Goal: Task Accomplishment & Management: Manage account settings

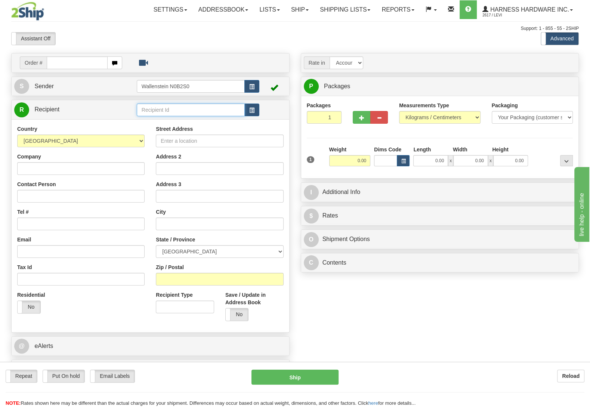
click at [162, 108] on input "text" at bounding box center [191, 110] width 108 height 13
type input "thelms"
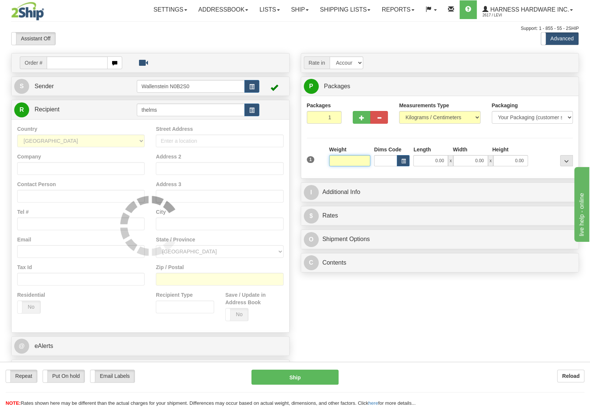
type input "1"
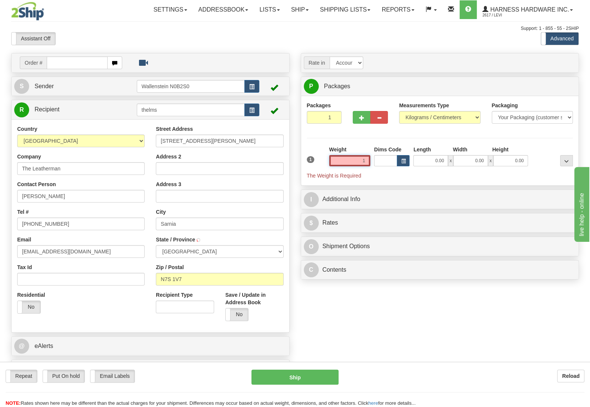
type input "SARNIA"
type input "1.50"
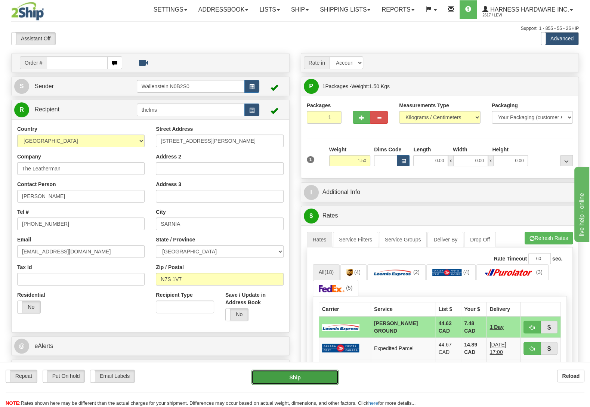
click at [303, 377] on button "Ship" at bounding box center [295, 377] width 87 height 15
type input "DD"
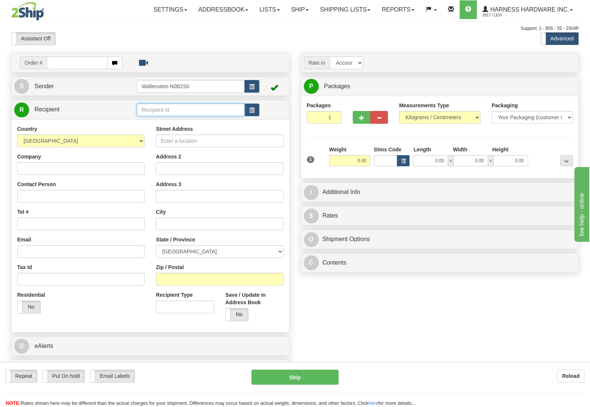
click at [164, 112] on input "text" at bounding box center [191, 110] width 108 height 13
type input "hound"
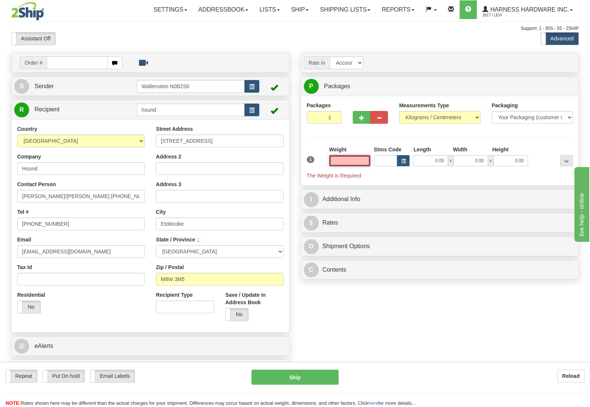
type input "ETOBICOKE"
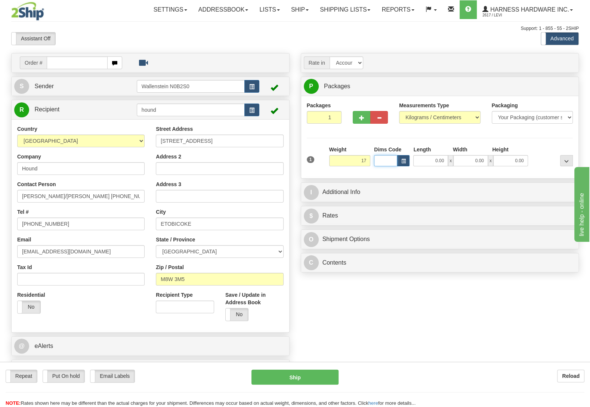
type input "17.00"
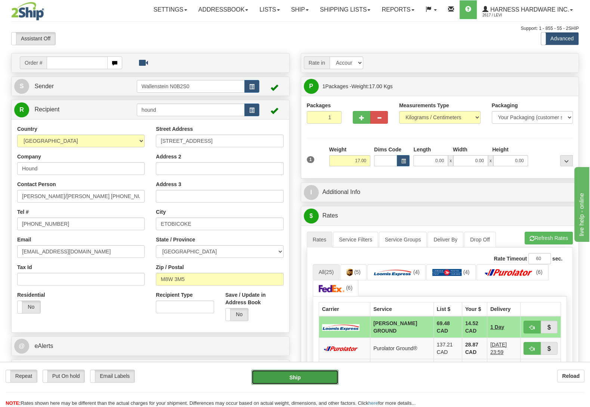
click at [302, 375] on button "Ship" at bounding box center [295, 377] width 87 height 15
type input "DD"
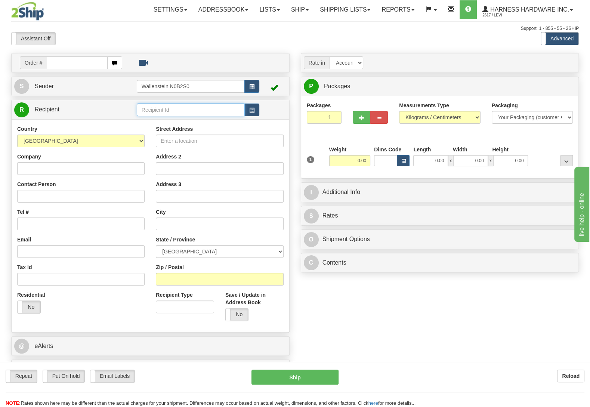
click at [190, 112] on input "text" at bounding box center [191, 110] width 108 height 13
click at [360, 9] on link "Shipping lists" at bounding box center [345, 9] width 62 height 19
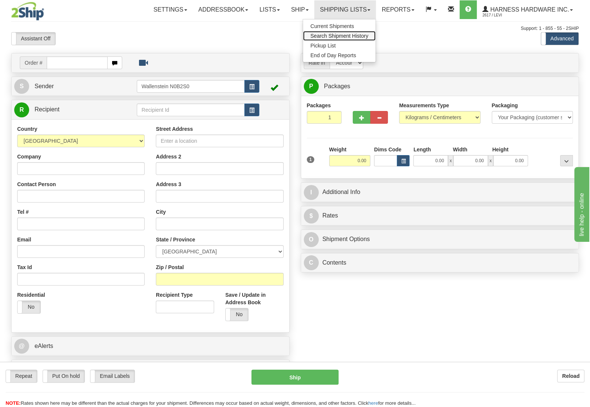
click at [355, 35] on span "Search Shipment History" at bounding box center [340, 36] width 58 height 6
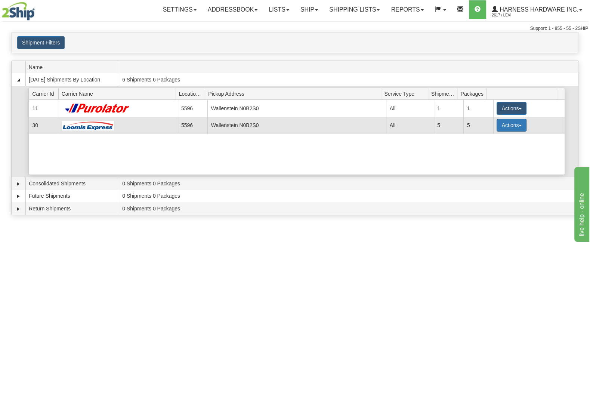
click at [502, 122] on button "Actions" at bounding box center [512, 125] width 30 height 13
click at [489, 141] on span "Details" at bounding box center [484, 138] width 20 height 5
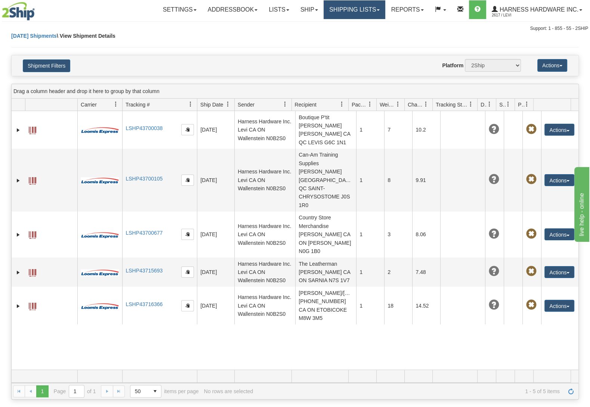
click at [350, 10] on link "Shipping lists" at bounding box center [355, 9] width 62 height 19
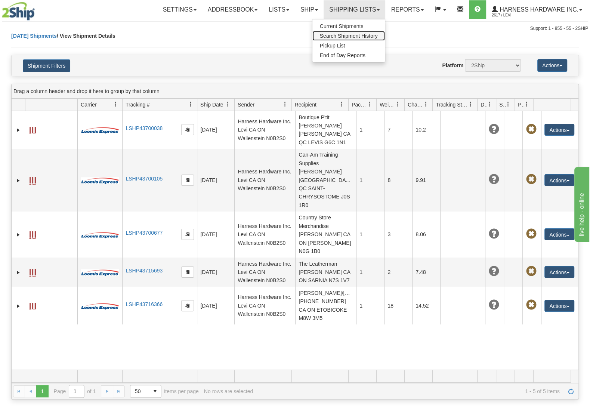
click at [361, 33] on link "Search Shipment History" at bounding box center [348, 36] width 73 height 10
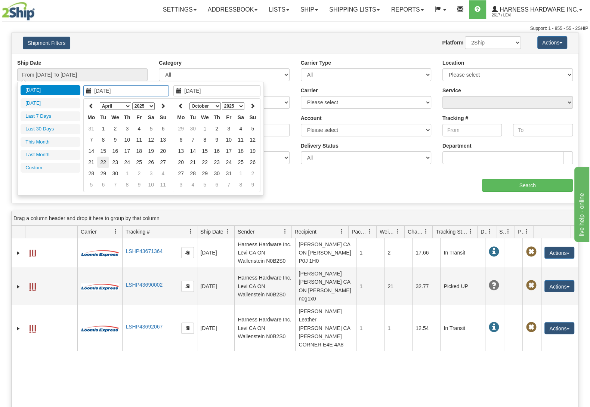
type input "[DATE]"
click at [107, 160] on td "22" at bounding box center [103, 162] width 12 height 11
type input "[DATE]"
type input "From [DATE] To [DATE]"
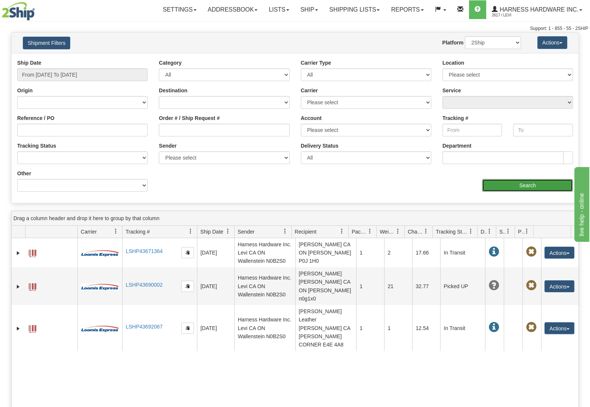
click at [529, 187] on input "Search" at bounding box center [527, 185] width 91 height 13
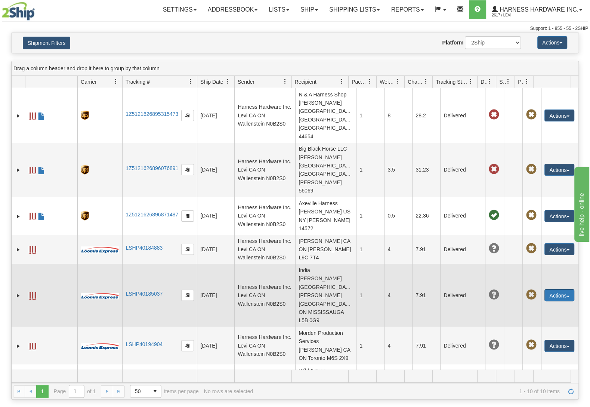
click at [549, 289] on button "Actions" at bounding box center [560, 295] width 30 height 12
click at [542, 314] on link "Return" at bounding box center [544, 319] width 60 height 10
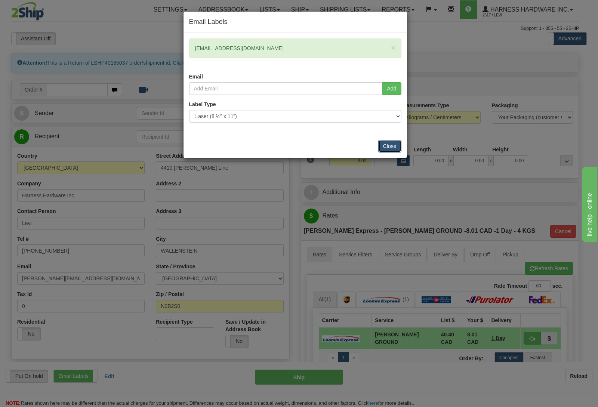
click at [389, 144] on button "Close" at bounding box center [389, 146] width 23 height 13
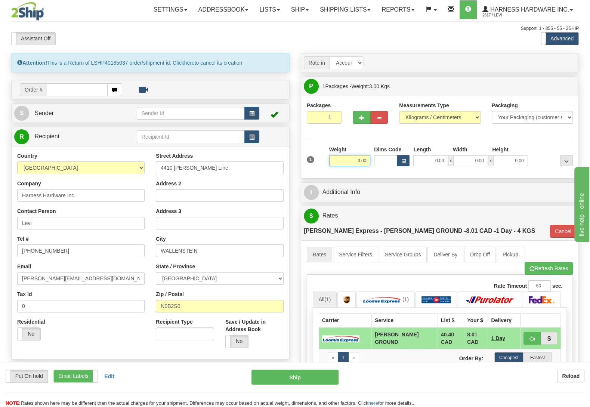
drag, startPoint x: 354, startPoint y: 164, endPoint x: 404, endPoint y: 166, distance: 50.1
click at [370, 166] on input "3.00" at bounding box center [349, 160] width 41 height 11
type input "15.00"
type input "DD"
type input "1.50"
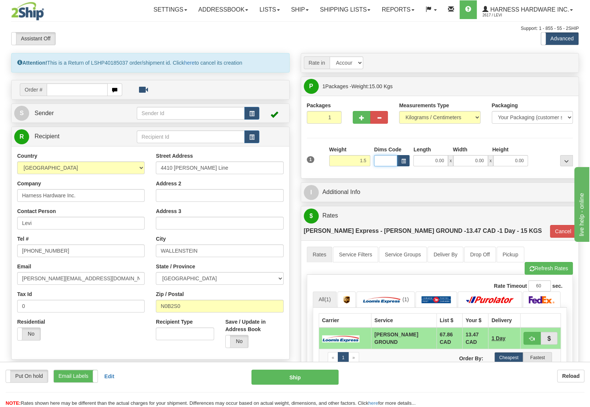
type input "DD"
click at [91, 111] on link "S Sender" at bounding box center [75, 113] width 123 height 15
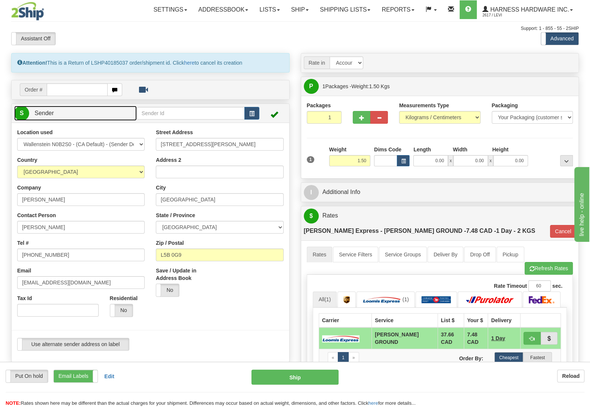
type input "14:31"
click at [291, 375] on button "Ship" at bounding box center [295, 377] width 87 height 15
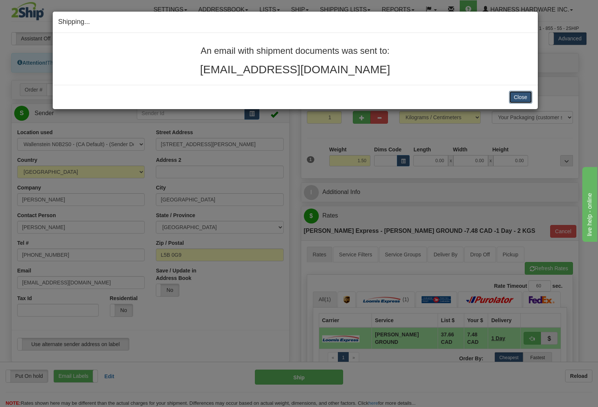
click at [522, 95] on button "Close" at bounding box center [520, 97] width 23 height 13
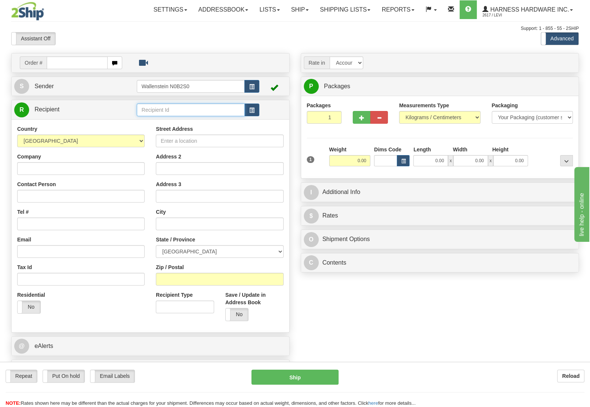
click at [174, 108] on input "text" at bounding box center [191, 110] width 108 height 13
type input "indw"
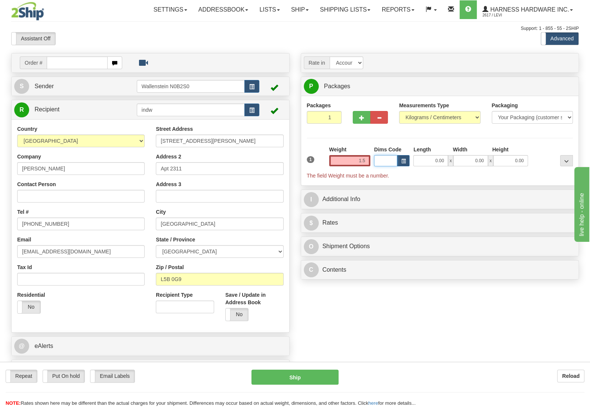
type input "1.50"
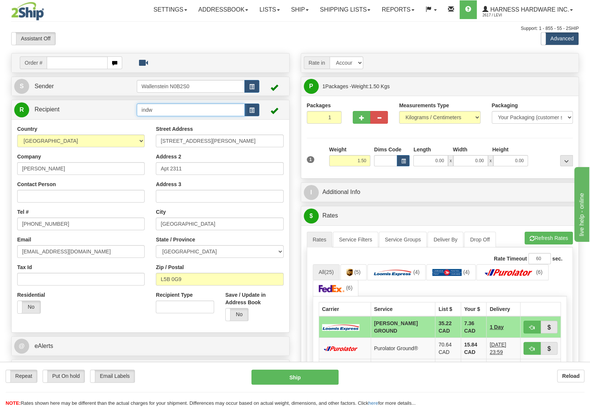
click at [216, 116] on input "indw" at bounding box center [191, 110] width 108 height 13
click at [306, 376] on button "Ship" at bounding box center [295, 377] width 87 height 15
type input "DD"
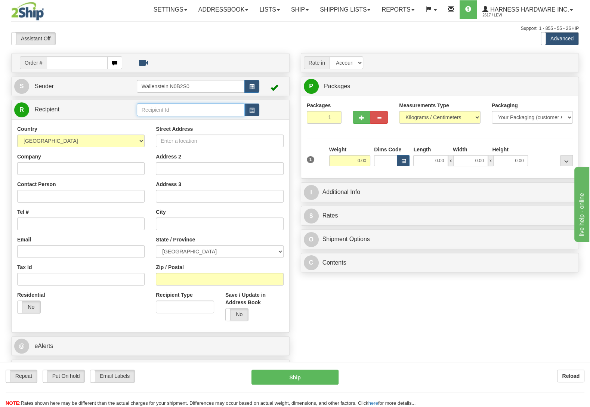
click at [181, 116] on input "text" at bounding box center [191, 110] width 108 height 13
type input "mars"
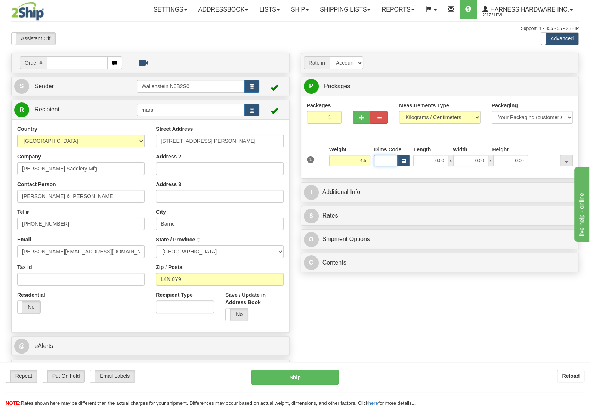
type input "4.50"
type input "BARRIE"
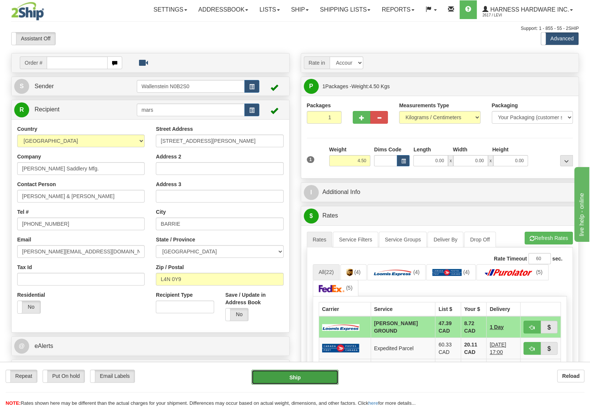
click at [299, 380] on button "Ship" at bounding box center [295, 377] width 87 height 15
type input "DD"
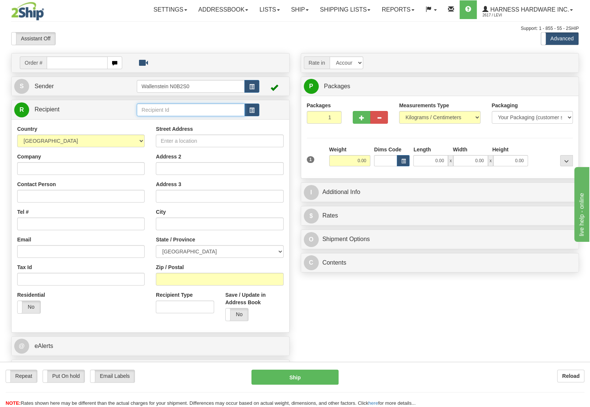
click at [187, 106] on input "text" at bounding box center [191, 110] width 108 height 13
click at [196, 123] on div "WESR" at bounding box center [189, 122] width 100 height 8
type input "WESR"
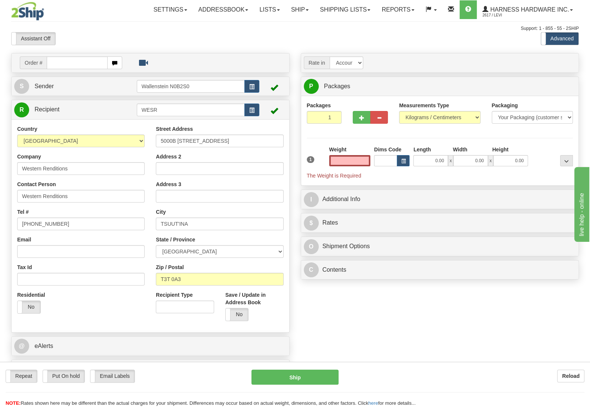
type input "0.00"
click at [207, 9] on link "Addressbook" at bounding box center [223, 9] width 61 height 19
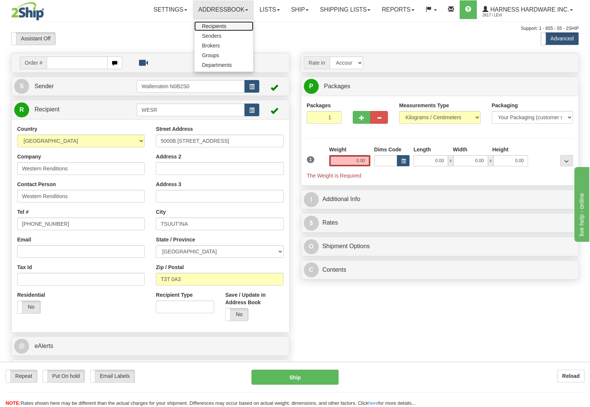
click at [213, 26] on span "Recipients" at bounding box center [214, 26] width 24 height 6
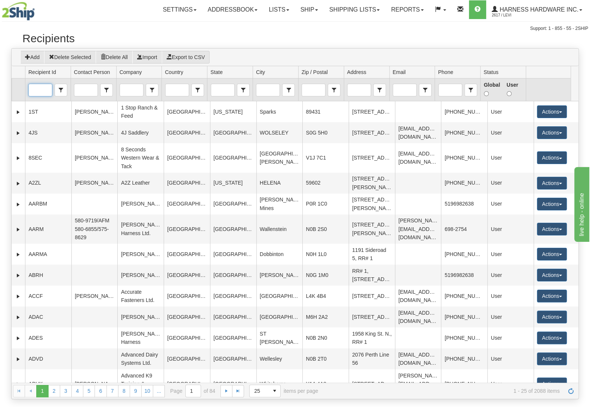
click at [41, 88] on input "Recipient Id" at bounding box center [40, 90] width 23 height 12
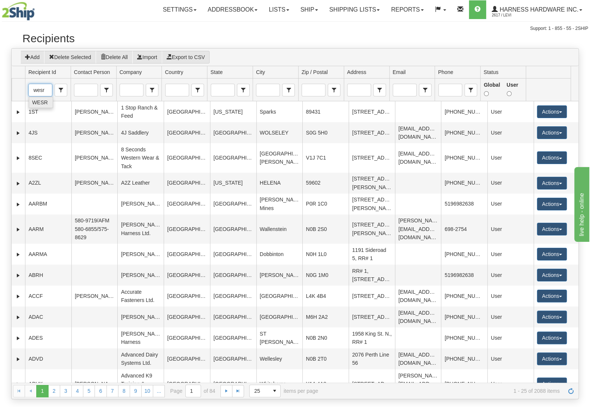
click at [48, 103] on span "WESR" at bounding box center [40, 102] width 16 height 7
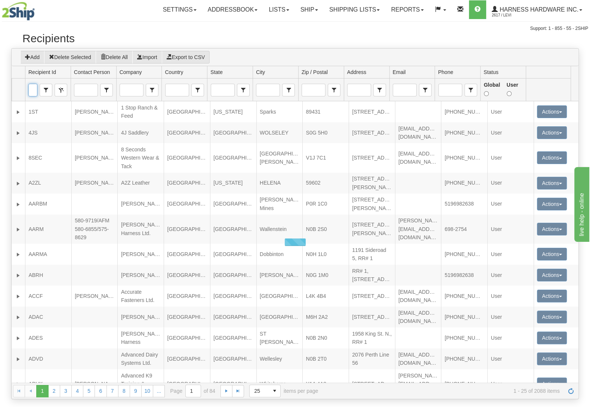
scroll to position [0, 15]
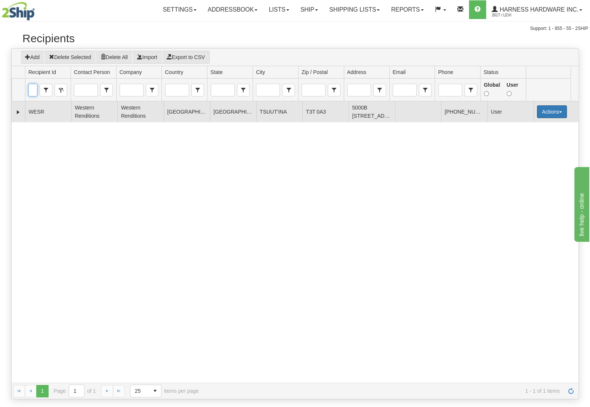
type input "WESR"
click at [560, 114] on button "Actions" at bounding box center [552, 111] width 30 height 13
click at [537, 130] on link "Edit" at bounding box center [537, 126] width 60 height 10
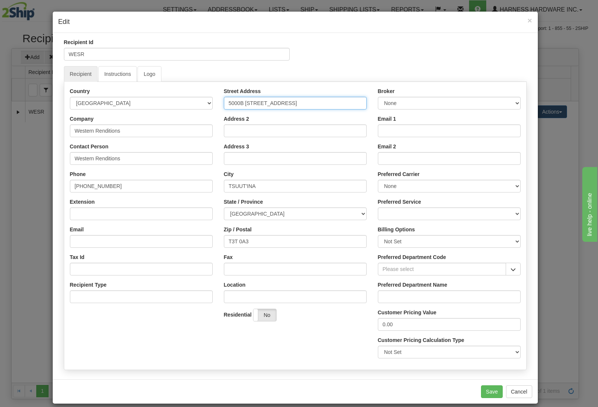
drag, startPoint x: 301, startPoint y: 110, endPoint x: 154, endPoint y: 109, distance: 147.3
click at [224, 109] on input "5000B [STREET_ADDRESS]" at bounding box center [295, 103] width 143 height 13
paste input "PO BOX 32077"
type input "PO BOX 32077"
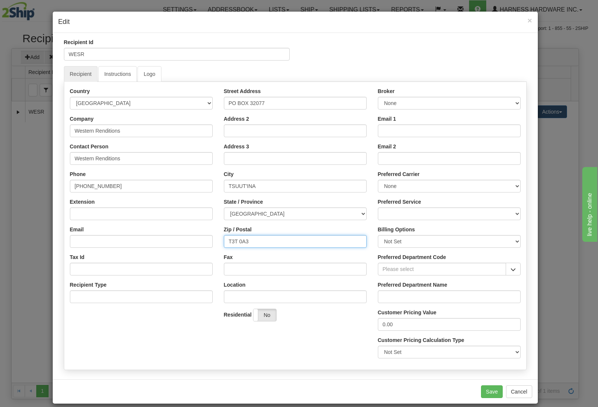
drag, startPoint x: 263, startPoint y: 240, endPoint x: 151, endPoint y: 228, distance: 112.8
click at [224, 235] on input "T3T 0A3" at bounding box center [295, 241] width 143 height 13
paste input "2X 0X4"
type input "T2X 0X4"
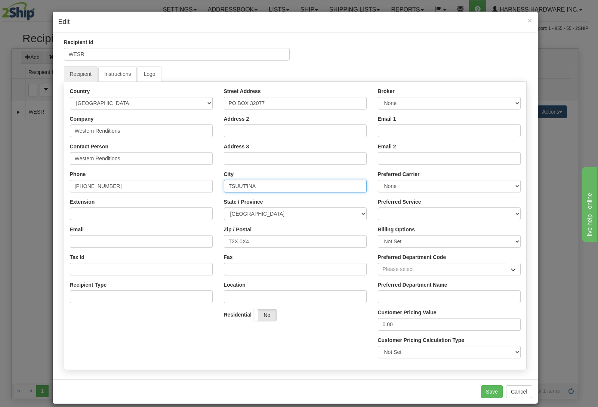
drag, startPoint x: 260, startPoint y: 183, endPoint x: 188, endPoint y: 183, distance: 71.4
click at [224, 183] on input "TSUUT'INA" at bounding box center [295, 186] width 143 height 13
paste input "CALGARY"
type input "CALGARY"
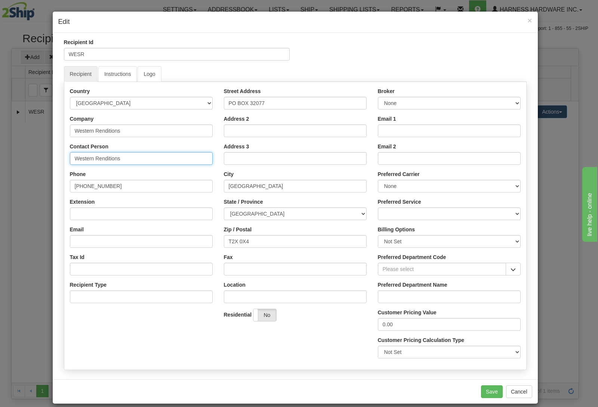
drag, startPoint x: 115, startPoint y: 155, endPoint x: 9, endPoint y: 151, distance: 106.6
click at [70, 152] on input "Western Renditions" at bounding box center [141, 158] width 143 height 13
paste input "Bob Davi"
type input "Bob Davis"
click at [489, 391] on button "Save" at bounding box center [492, 391] width 22 height 13
